Goal: Transaction & Acquisition: Book appointment/travel/reservation

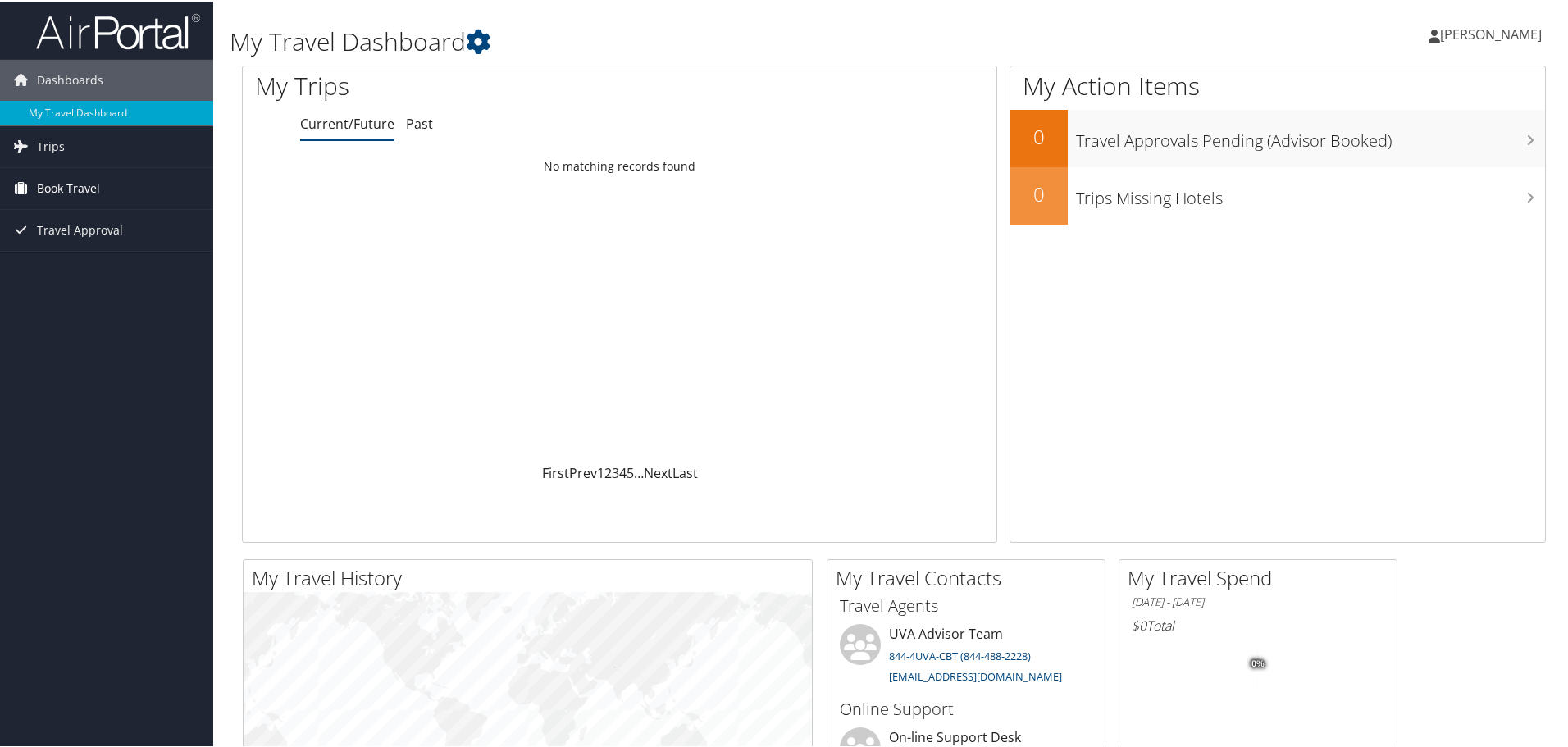
click at [81, 189] on span "Book Travel" at bounding box center [68, 187] width 63 height 41
click at [81, 266] on link "Book/Manage Online Trips" at bounding box center [107, 269] width 213 height 25
click at [90, 266] on link "Book/Manage Online Trips" at bounding box center [107, 269] width 213 height 25
